Goal: Navigation & Orientation: Go to known website

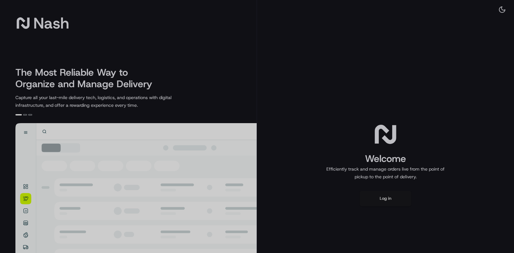
click at [390, 196] on div at bounding box center [257, 126] width 514 height 253
click at [389, 198] on div at bounding box center [257, 126] width 514 height 253
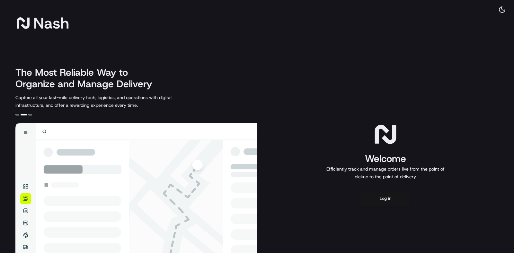
click at [390, 200] on button "Log in" at bounding box center [385, 198] width 51 height 15
